Goal: Task Accomplishment & Management: Use online tool/utility

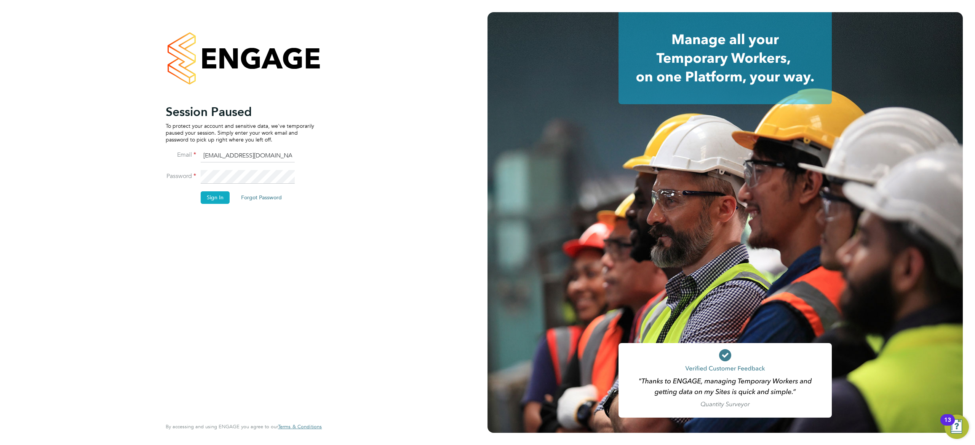
click at [217, 201] on button "Sign In" at bounding box center [215, 198] width 29 height 12
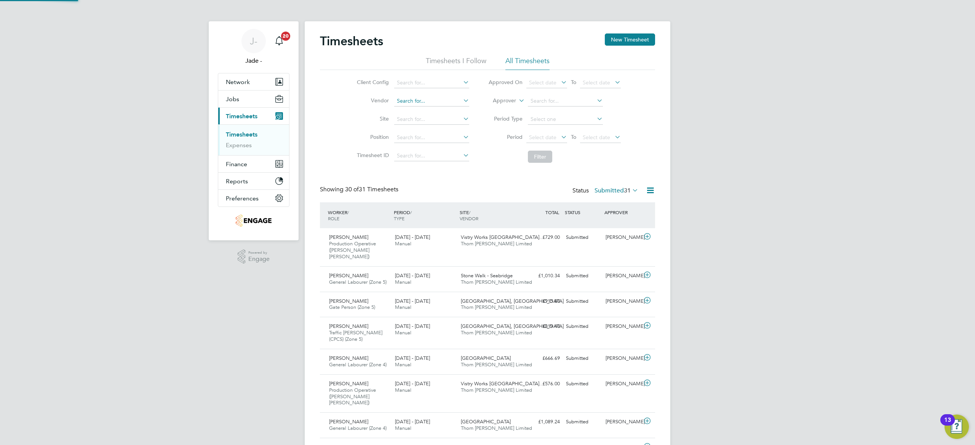
click at [429, 96] on li "Abm Facility Services - Amazon" at bounding box center [442, 93] width 99 height 10
type input "Abm Facility Services - Amazon"
click at [554, 139] on span "Select date" at bounding box center [542, 137] width 27 height 7
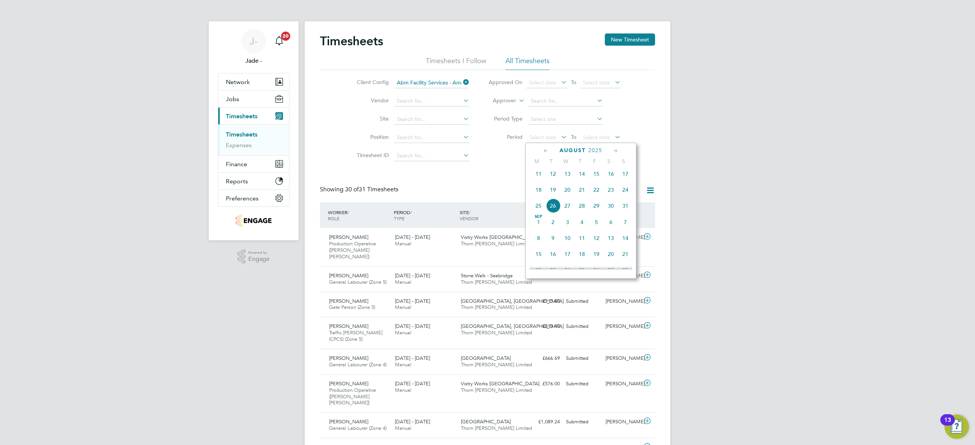
click at [610, 179] on span "16" at bounding box center [610, 174] width 14 height 14
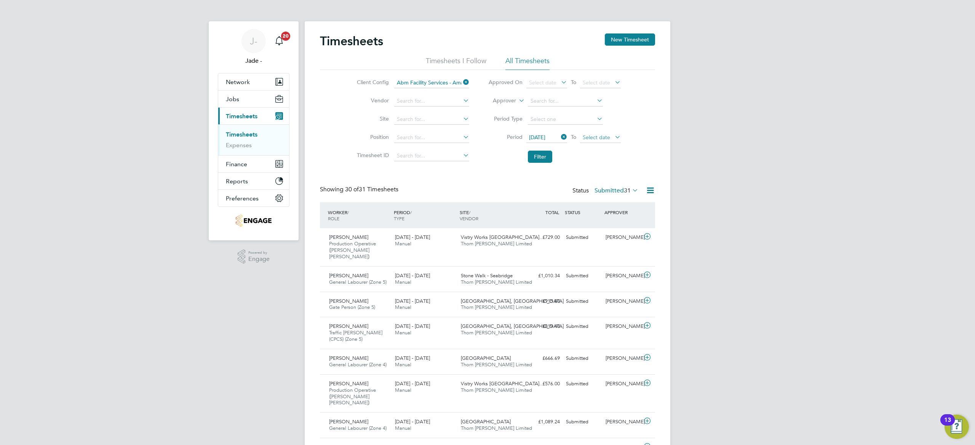
click at [587, 137] on span "Select date" at bounding box center [596, 137] width 27 height 7
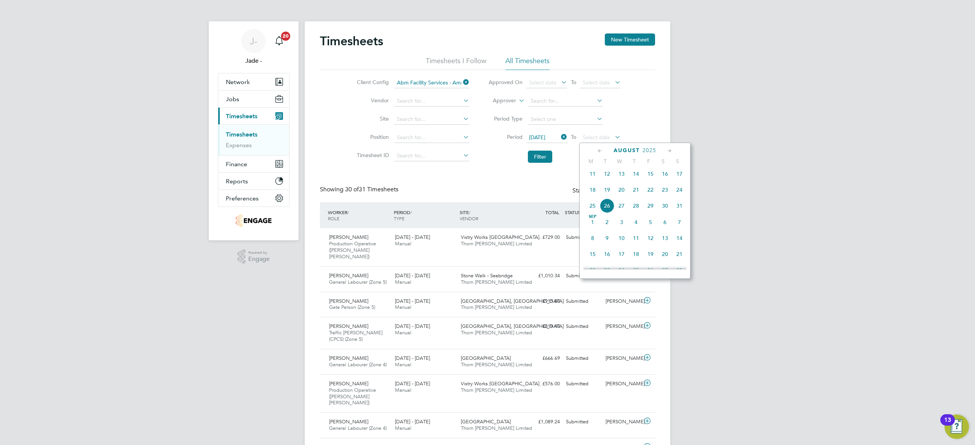
click at [648, 195] on span "22" at bounding box center [650, 190] width 14 height 14
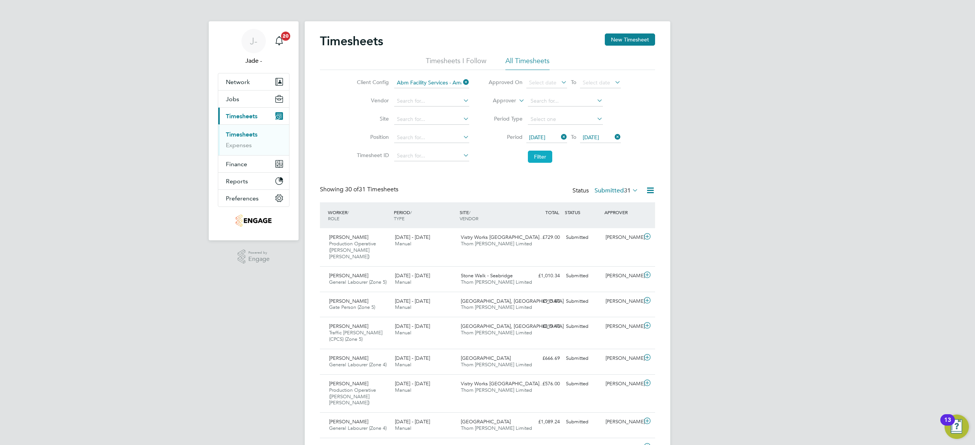
click at [536, 154] on button "Filter" at bounding box center [540, 157] width 24 height 12
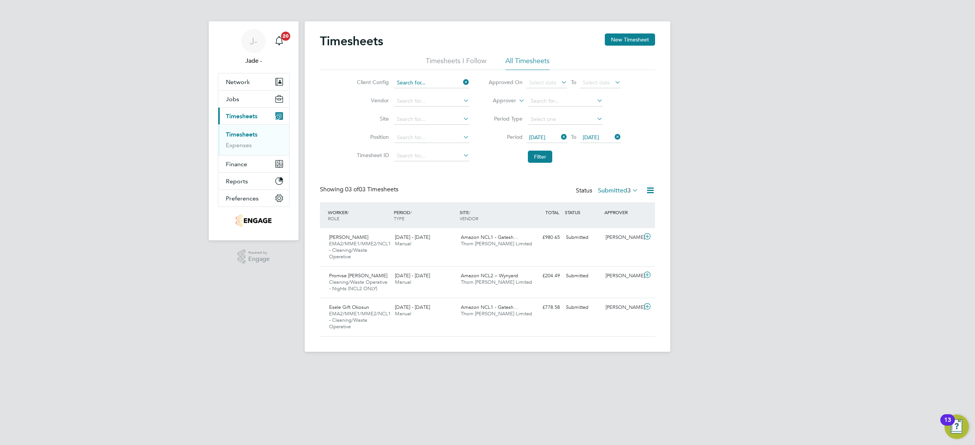
click at [442, 81] on input at bounding box center [431, 83] width 75 height 11
click at [444, 105] on li "Abm Facility Services Uk Limited" at bounding box center [442, 104] width 99 height 10
type input "Abm Facility Services Uk Limited"
click at [542, 158] on button "Filter" at bounding box center [540, 157] width 24 height 12
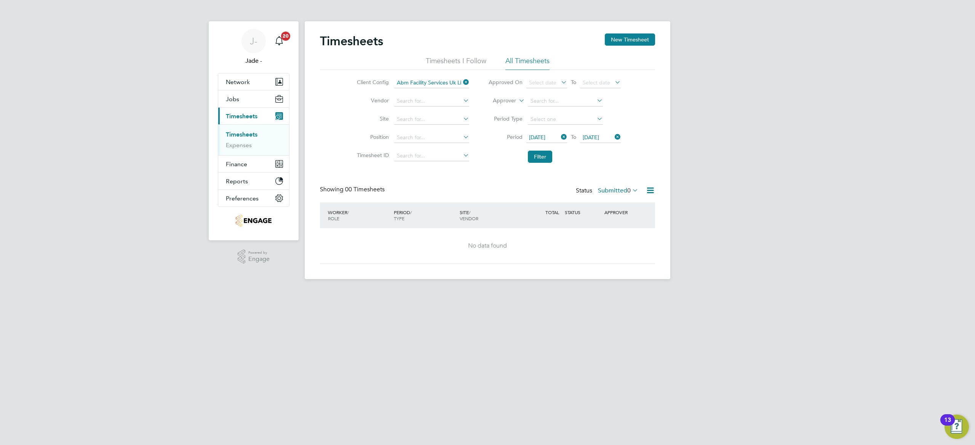
click at [615, 193] on label "Submitted 0" at bounding box center [618, 191] width 40 height 8
click at [619, 235] on li "Approved" at bounding box center [618, 236] width 35 height 11
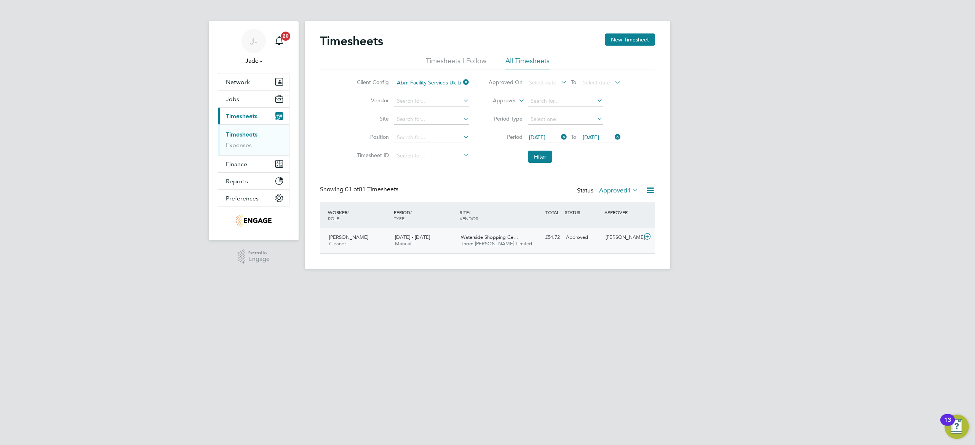
click at [410, 250] on div "[DATE] - [DATE] Manual" at bounding box center [425, 240] width 66 height 19
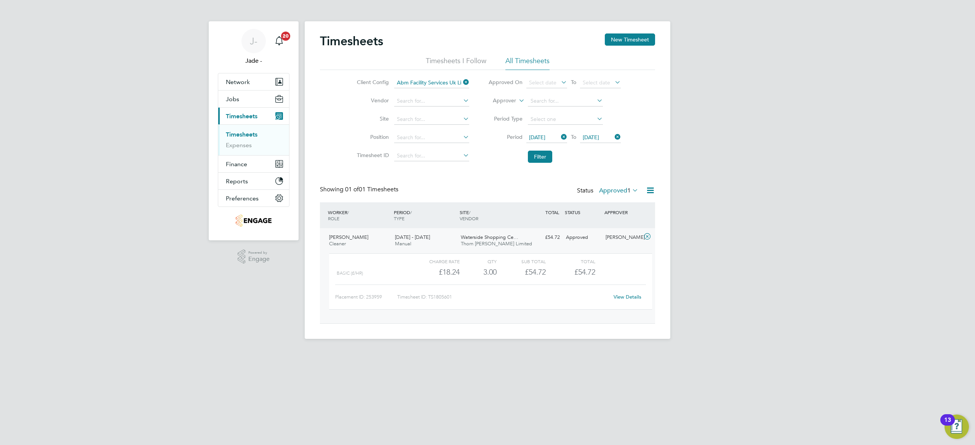
click at [649, 188] on icon at bounding box center [650, 191] width 10 height 10
click at [581, 225] on li "Download Timesheets Report" at bounding box center [602, 224] width 101 height 11
